Goal: Find specific page/section: Find specific page/section

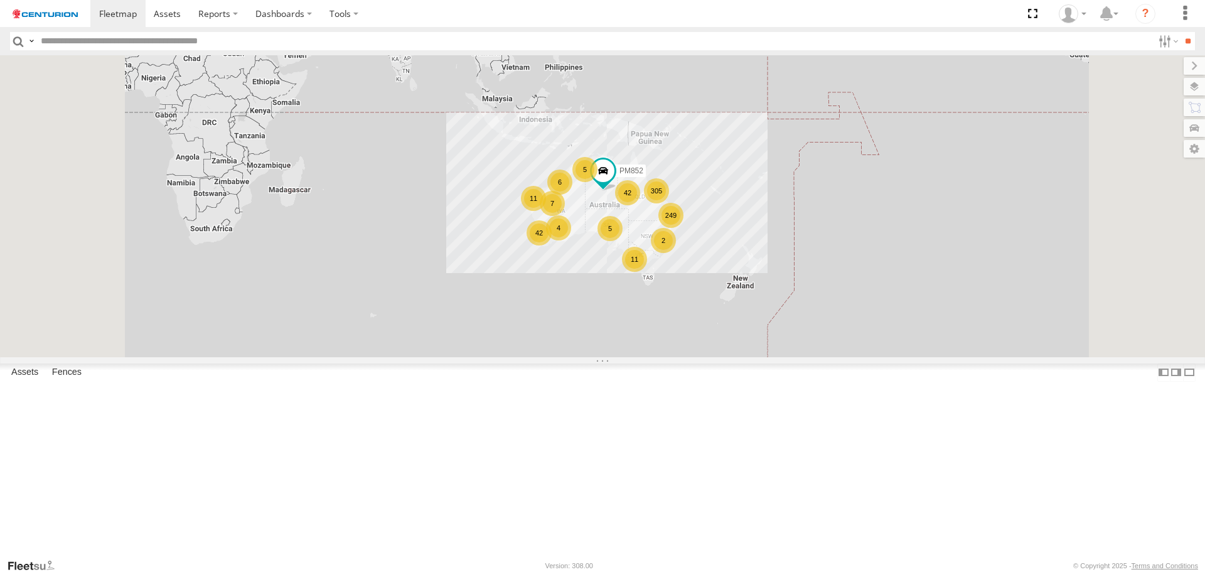
click at [269, 41] on input "text" at bounding box center [594, 41] width 1117 height 18
type input "*****"
click at [1180, 32] on input "**" at bounding box center [1187, 41] width 14 height 18
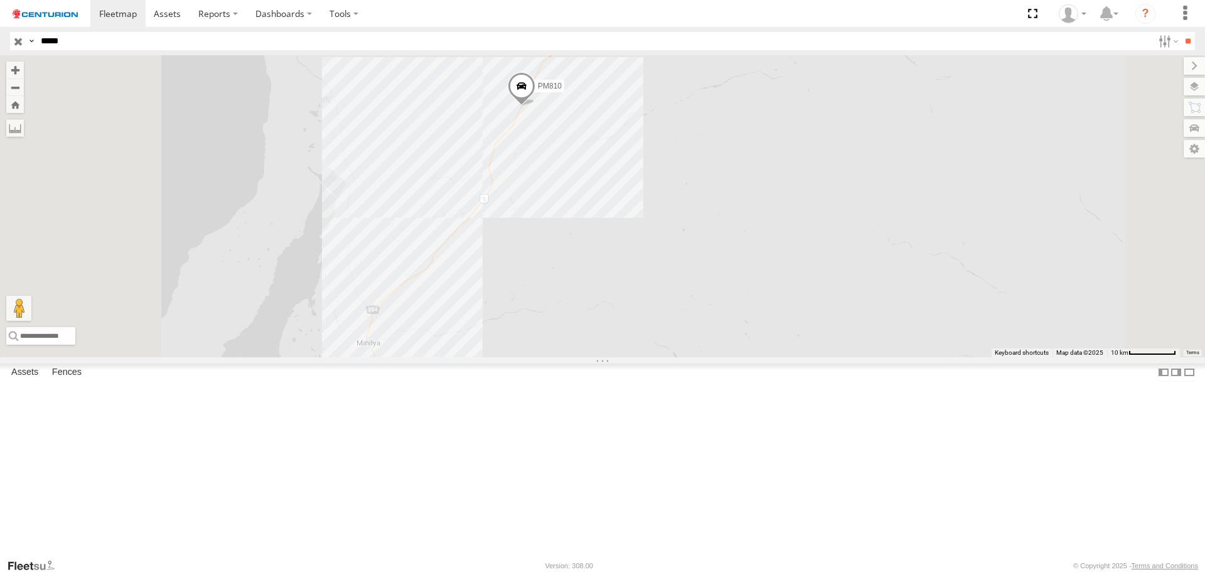
drag, startPoint x: 705, startPoint y: 162, endPoint x: 711, endPoint y: 222, distance: 60.5
click at [711, 222] on div "PM810" at bounding box center [602, 205] width 1205 height 301
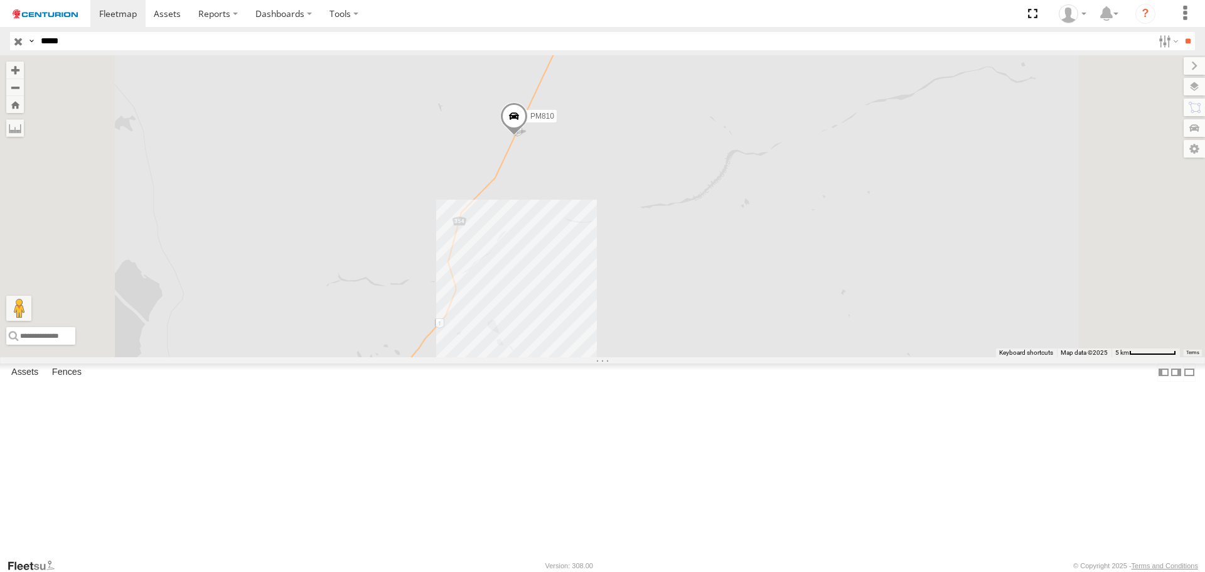
click at [528, 137] on span at bounding box center [514, 120] width 28 height 34
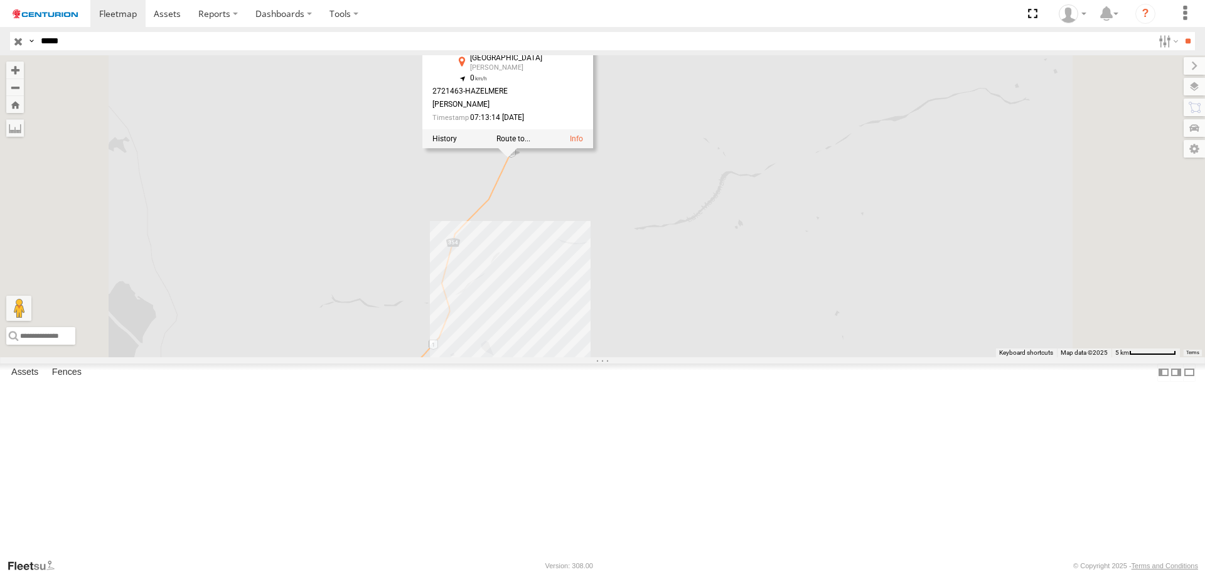
drag, startPoint x: 819, startPoint y: 201, endPoint x: 782, endPoint y: 262, distance: 71.0
click at [791, 280] on div "PM810 PM810 [GEOGRAPHIC_DATA][PERSON_NAME] -23.33933 , 114.3429 0 2721463-[PERS…" at bounding box center [602, 205] width 1205 height 301
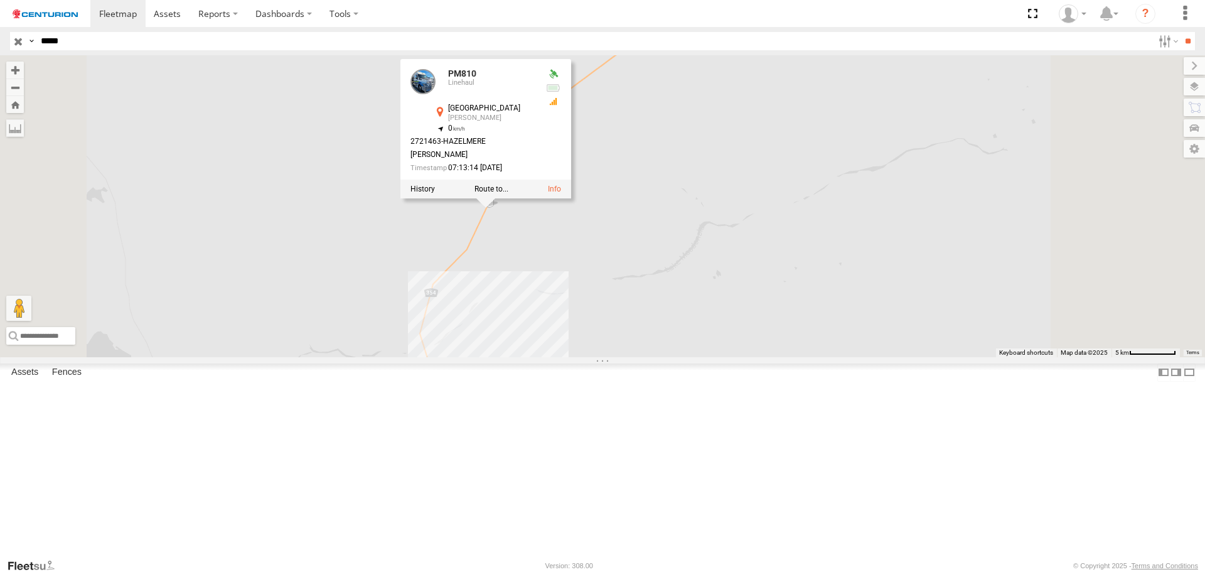
click at [813, 262] on div "PM810 PM810 [GEOGRAPHIC_DATA][PERSON_NAME] -23.33933 , 114.3429 0 2721463-[PERS…" at bounding box center [602, 205] width 1205 height 301
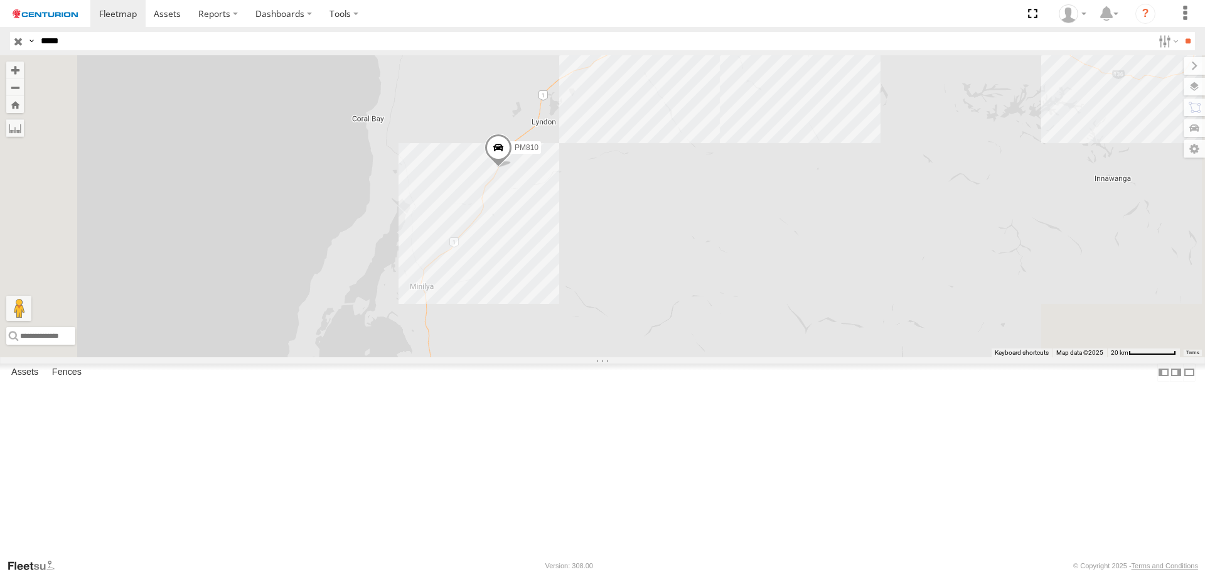
drag, startPoint x: 662, startPoint y: 456, endPoint x: 611, endPoint y: 430, distance: 57.2
click at [611, 356] on div "PM810" at bounding box center [602, 205] width 1205 height 301
